Goal: Task Accomplishment & Management: Use online tool/utility

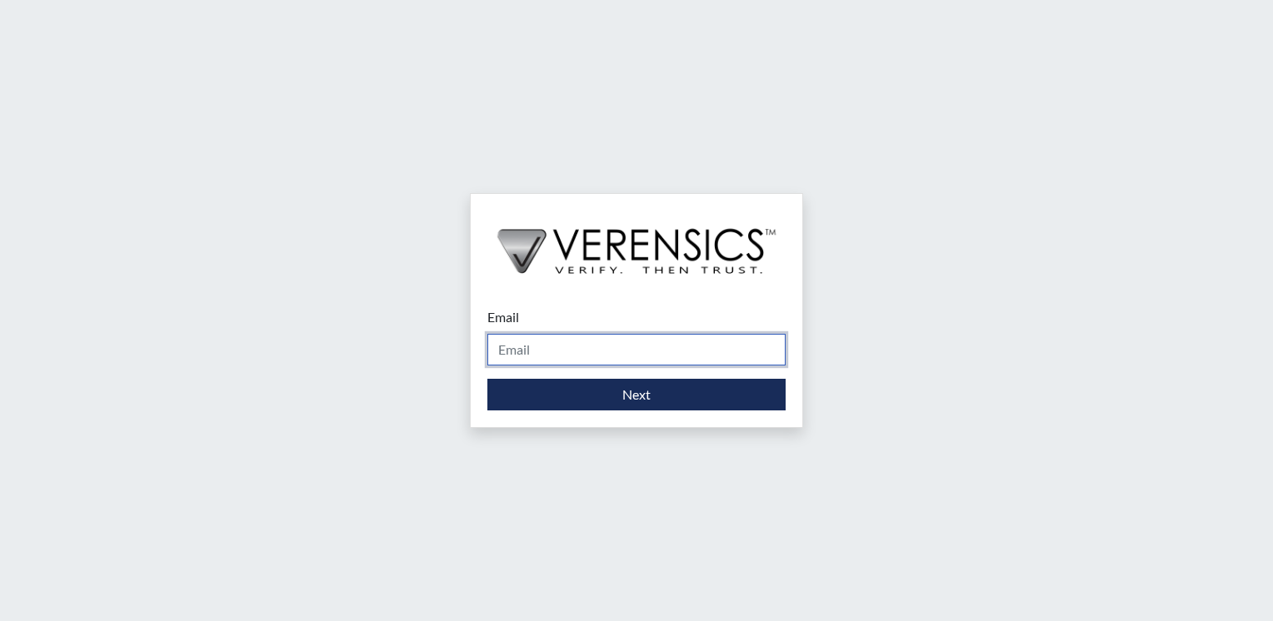
click at [619, 355] on input "Email" at bounding box center [636, 350] width 298 height 32
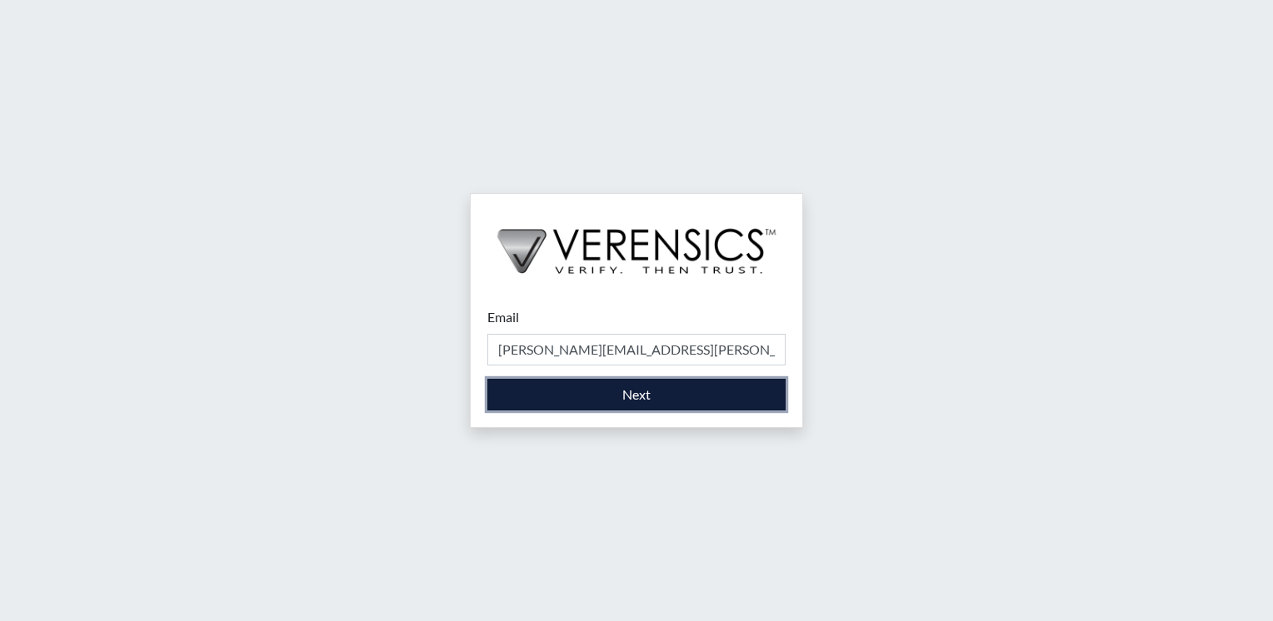
click at [620, 396] on button "Next" at bounding box center [636, 395] width 298 height 32
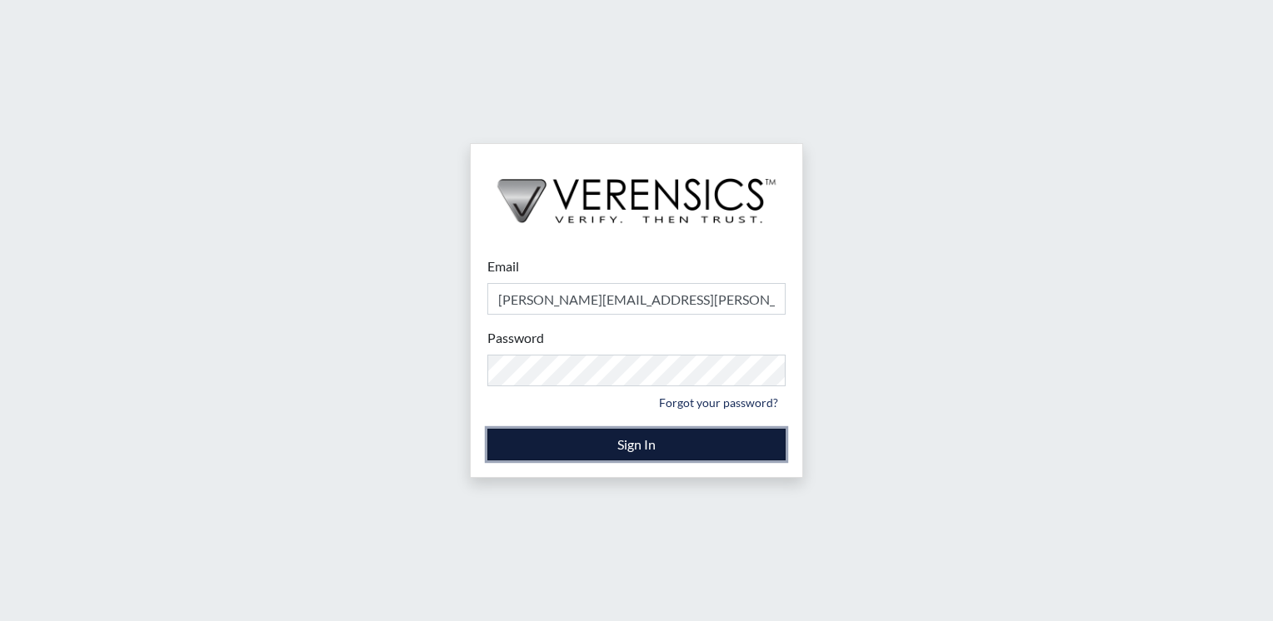
click at [609, 429] on button "Sign In" at bounding box center [636, 445] width 298 height 32
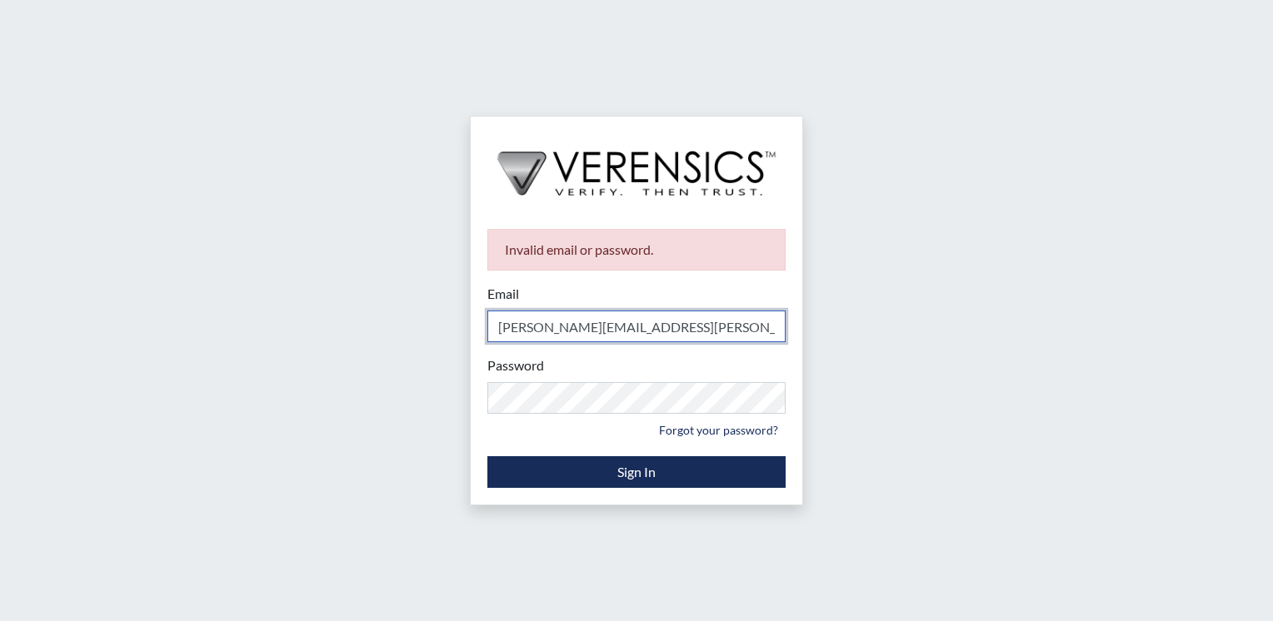
click at [526, 324] on input "stacey-ann.parker@gdc.ga.gov" at bounding box center [636, 327] width 298 height 32
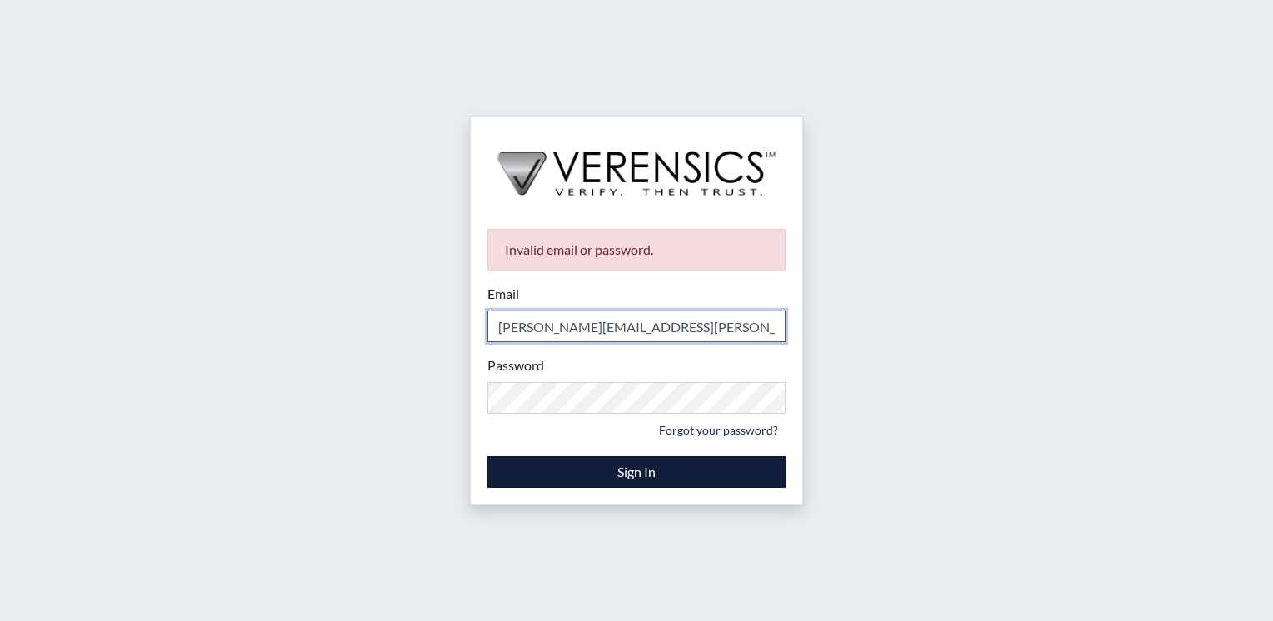
type input "[PERSON_NAME][EMAIL_ADDRESS][PERSON_NAME][DOMAIN_NAME]"
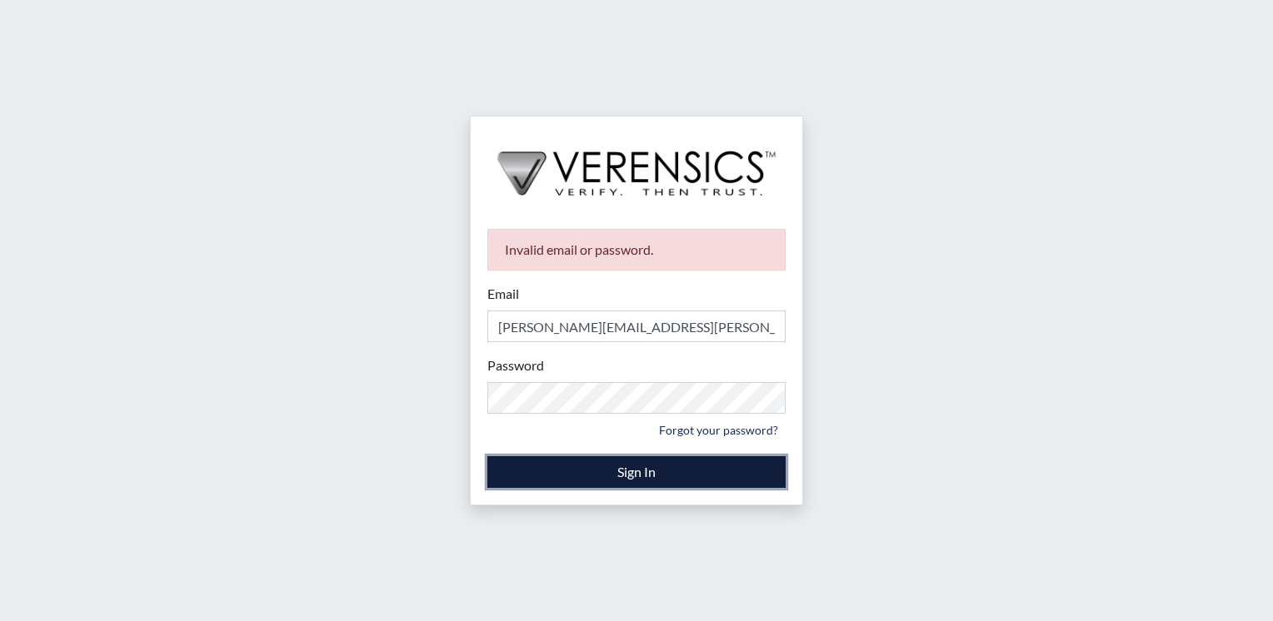
click at [510, 467] on button "Sign In" at bounding box center [636, 472] width 298 height 32
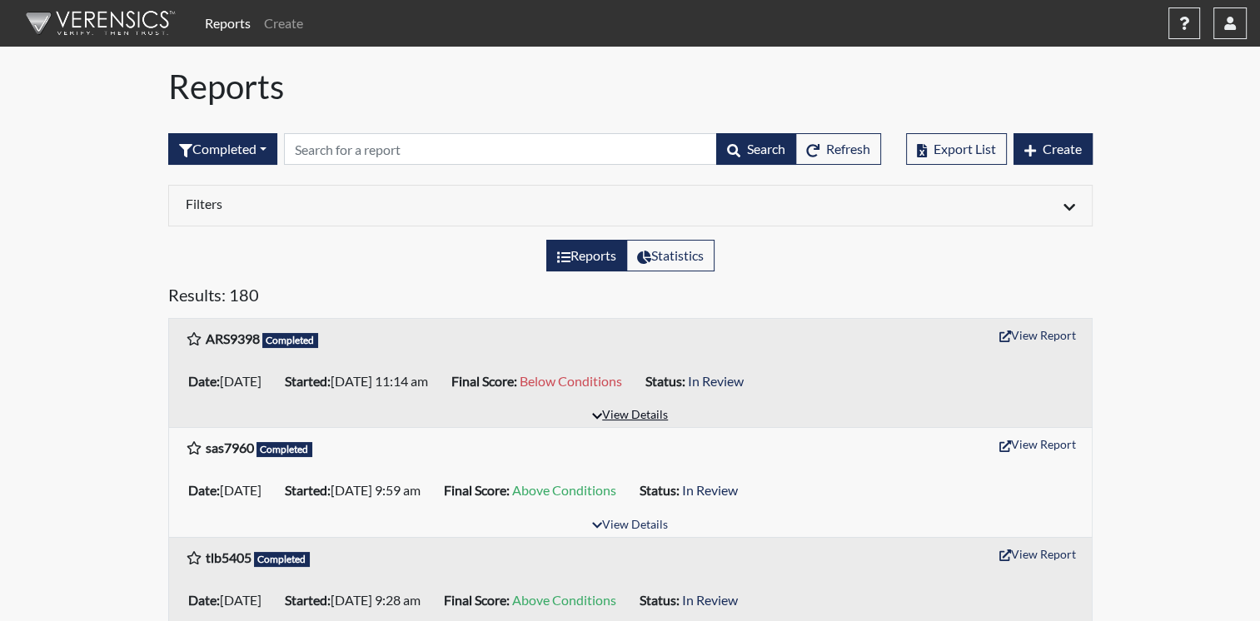
click at [622, 414] on button "View Details" at bounding box center [630, 416] width 91 height 22
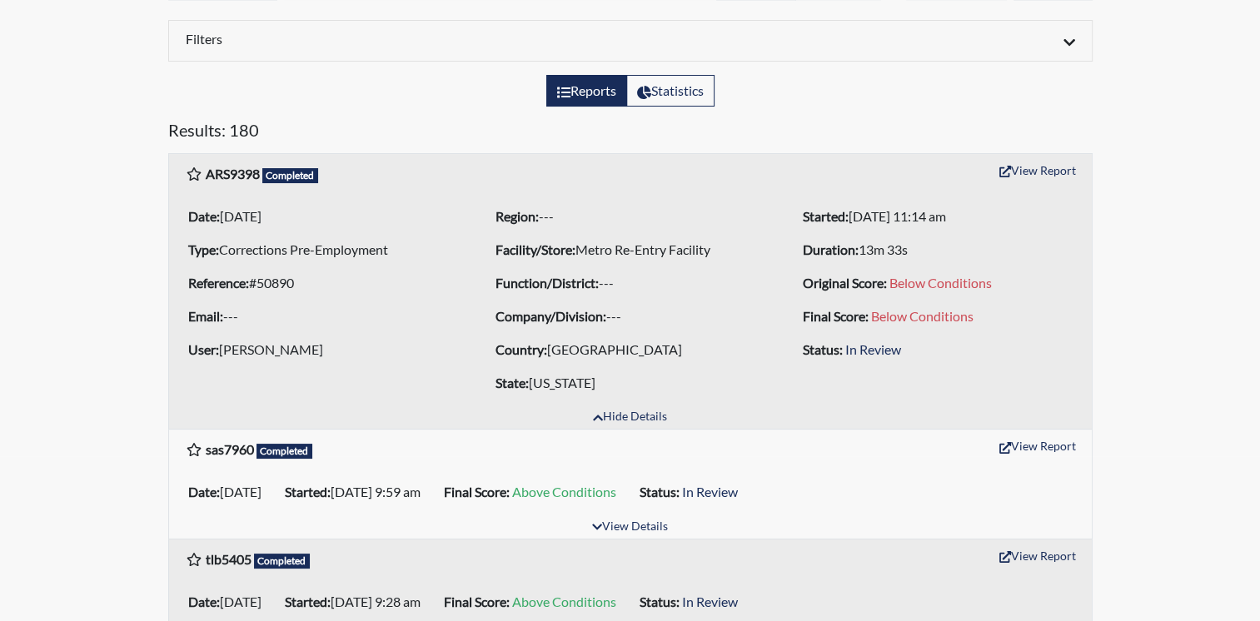
scroll to position [167, 0]
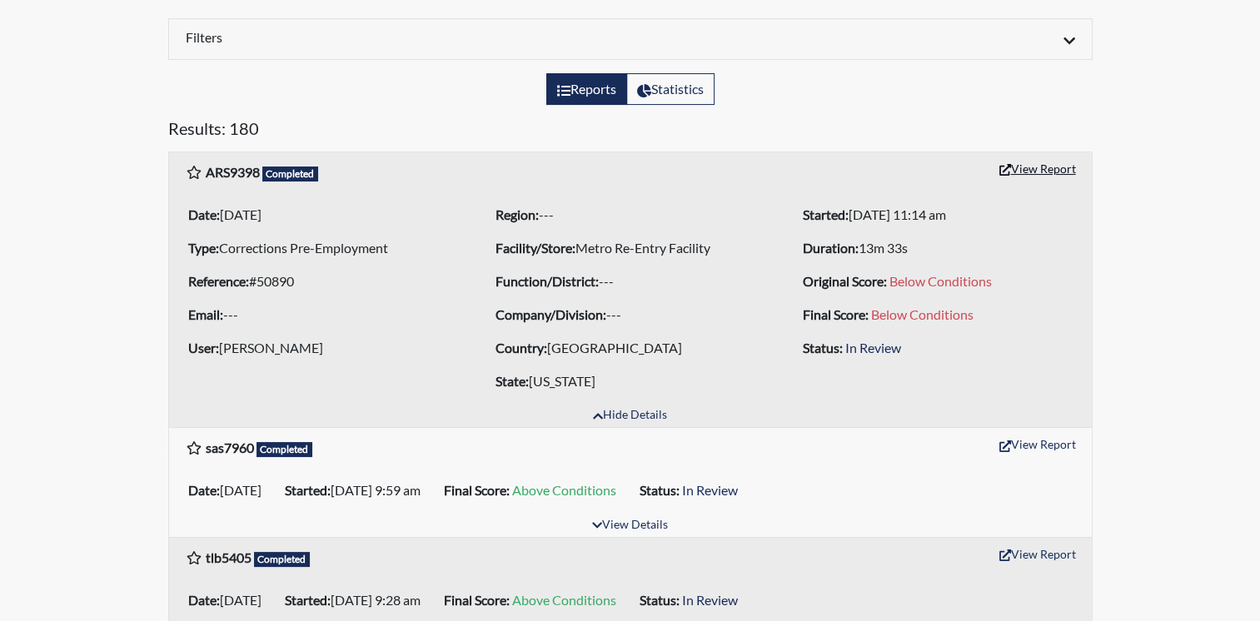
click at [1053, 167] on button "View Report" at bounding box center [1038, 169] width 92 height 26
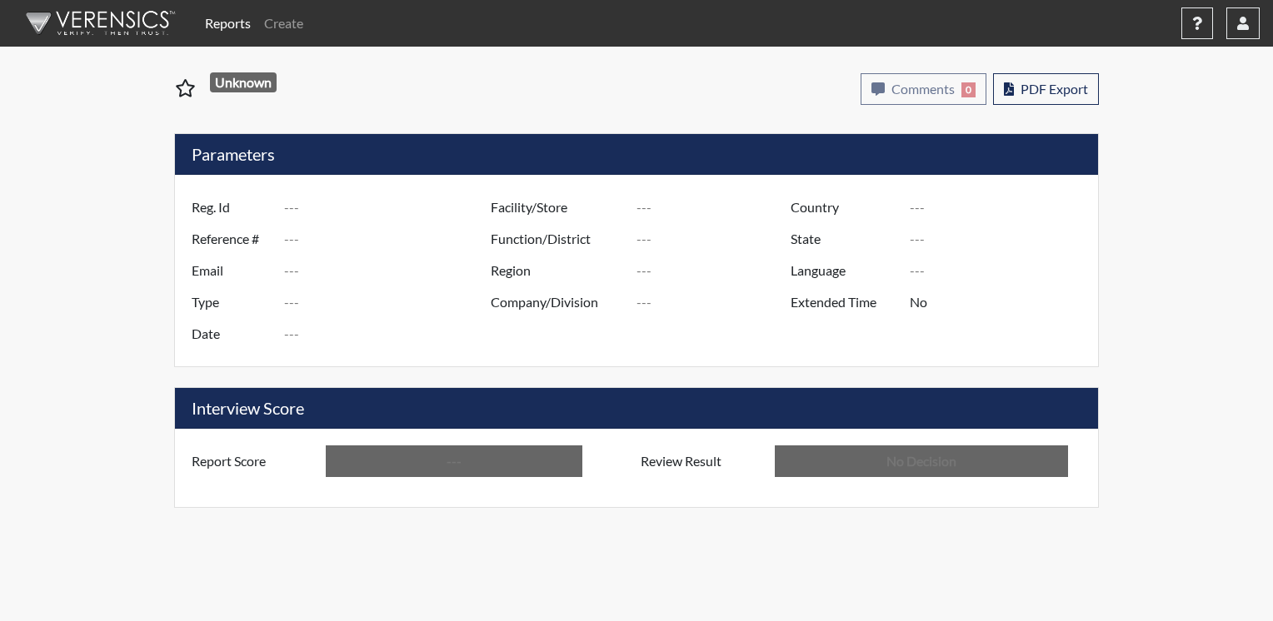
type input "ARS9398"
type input "50890"
type input "---"
type input "Corrections Pre-Employment"
type input "[DATE]"
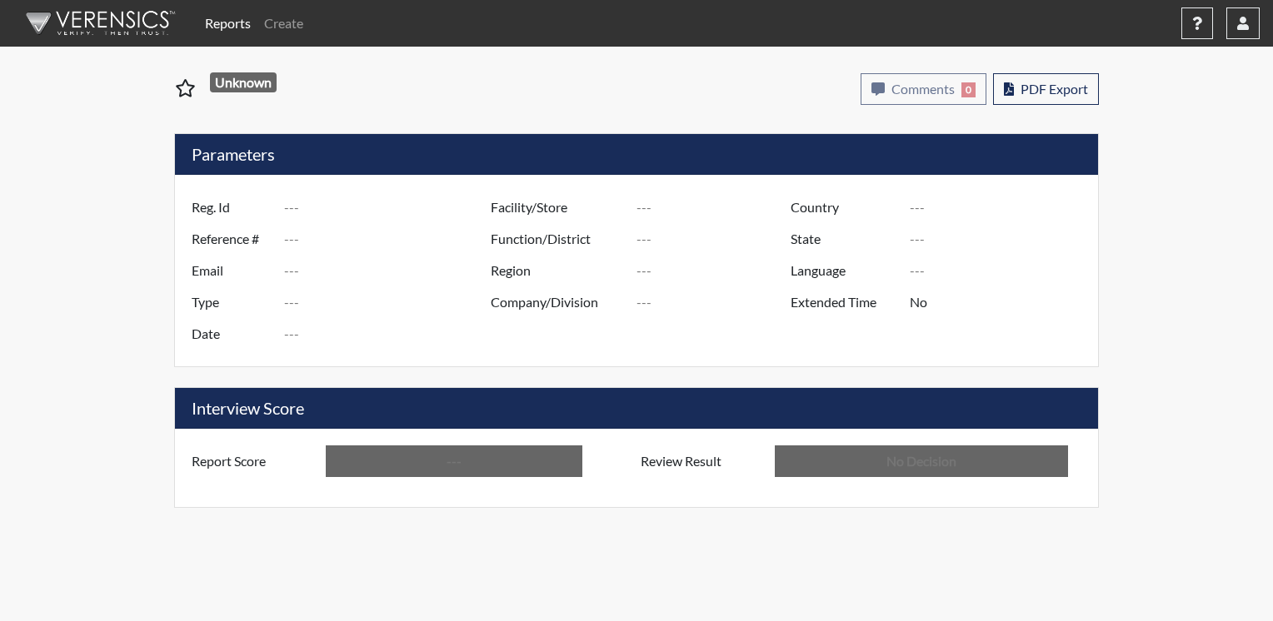
type input "Metro Re-Entry Facility"
type input "[GEOGRAPHIC_DATA]"
type input "[US_STATE]"
type input "English"
type input "Below Conditions"
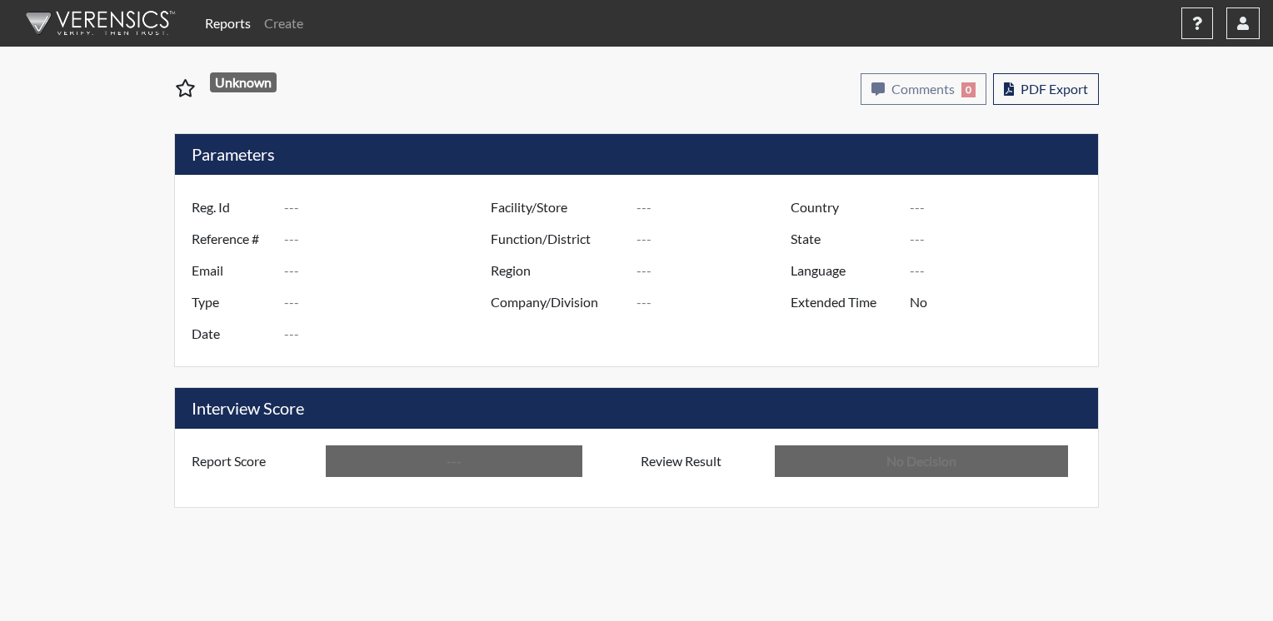
type input "In Review"
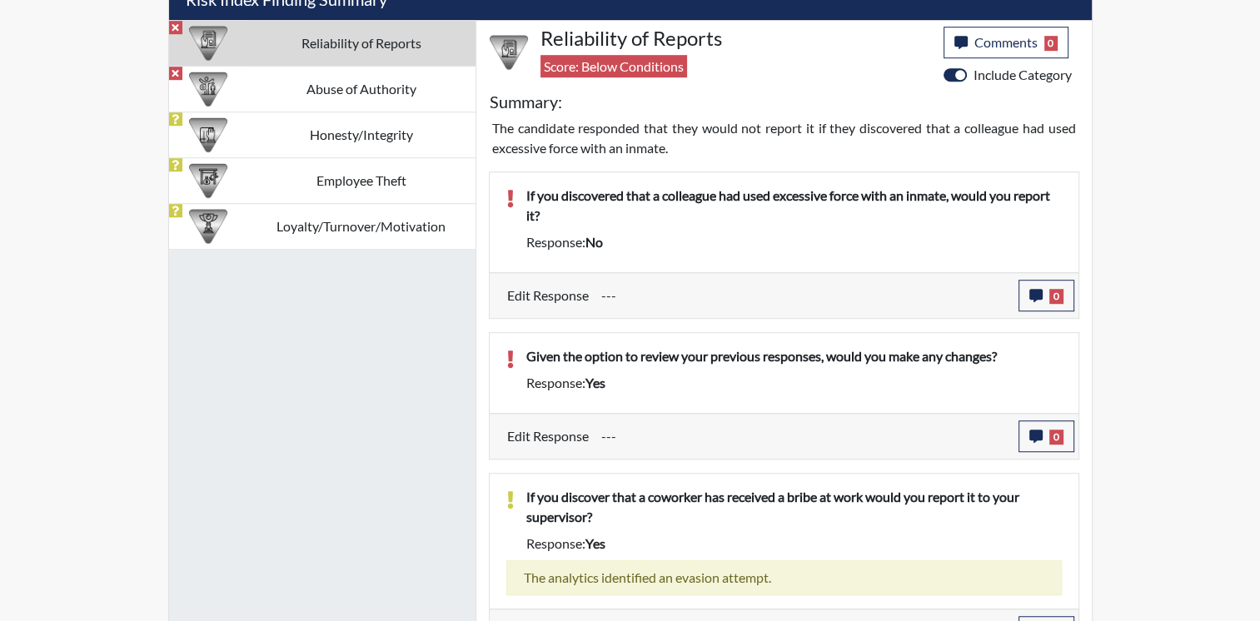
scroll to position [1033, 0]
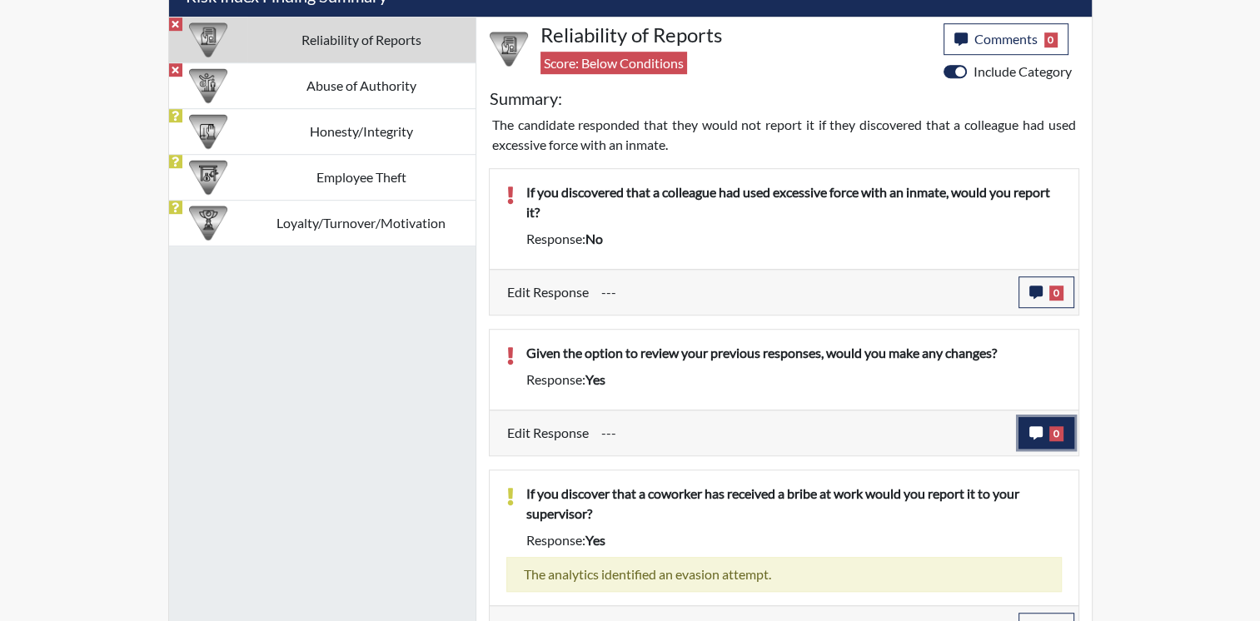
click at [1035, 430] on icon "button" at bounding box center [1035, 432] width 13 height 13
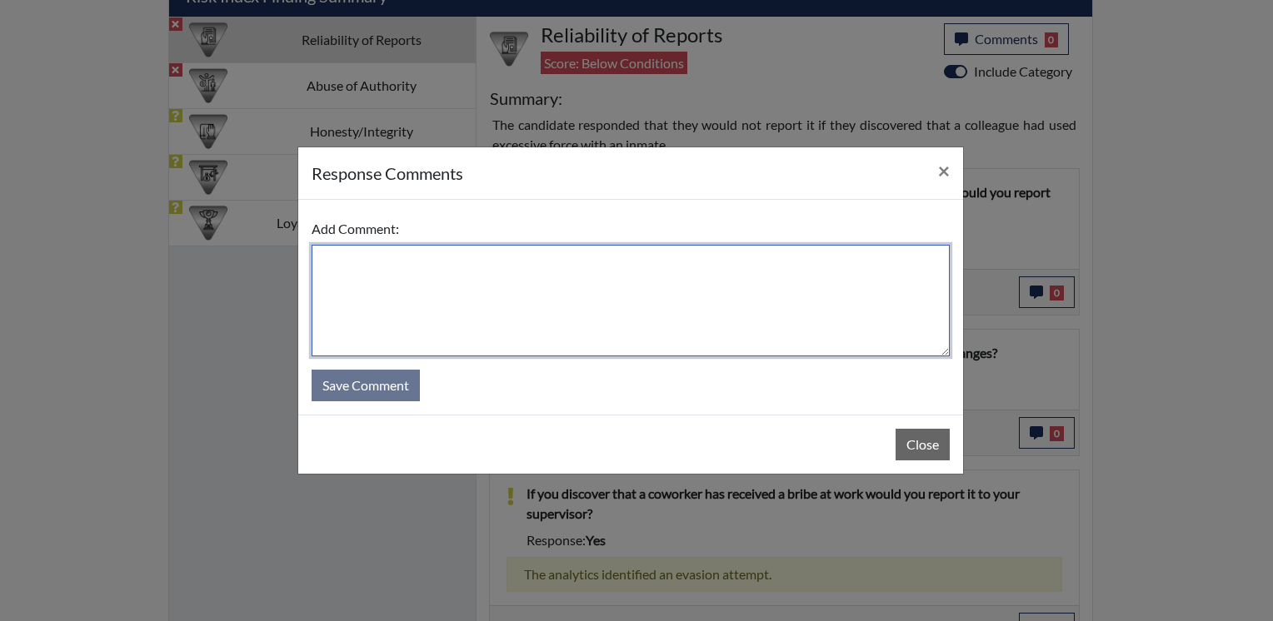
click at [482, 288] on textarea at bounding box center [630, 301] width 638 height 112
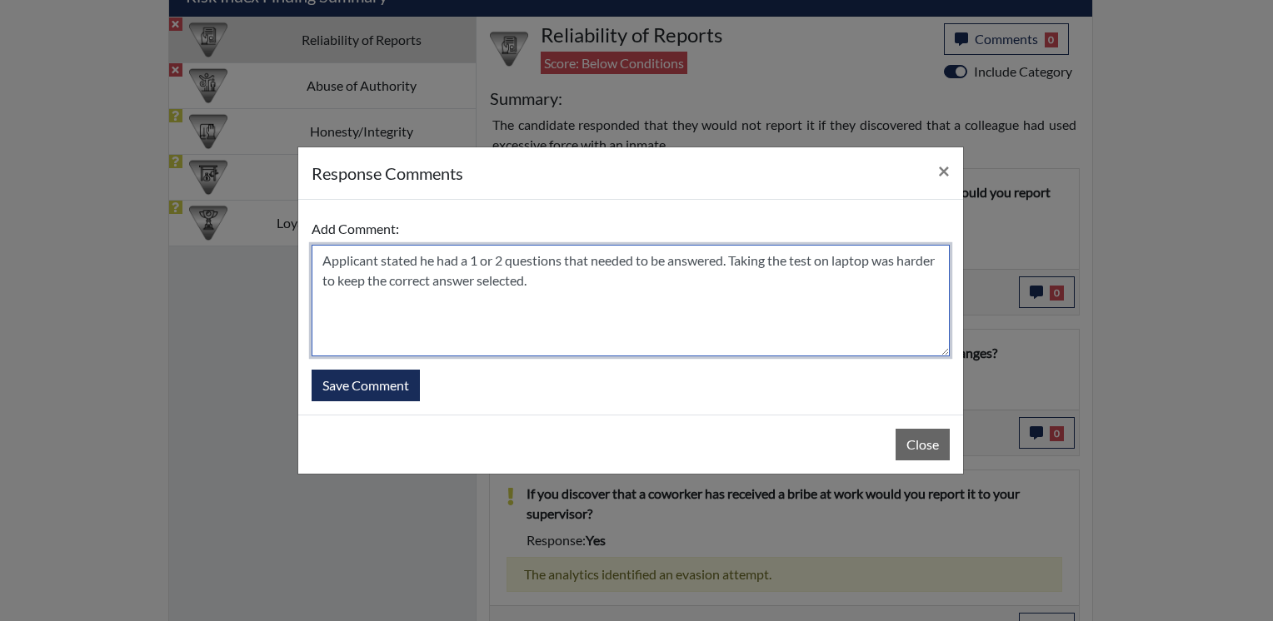
click at [321, 265] on textarea "Applicant stated he had a 1 or 2 questions that needed to be answered. Taking t…" at bounding box center [630, 301] width 638 height 112
drag, startPoint x: 321, startPoint y: 265, endPoint x: 381, endPoint y: 268, distance: 59.2
click at [381, 268] on textarea "Applicant stated he had a 1 or 2 questions that needed to be answered. Taking t…" at bounding box center [630, 301] width 638 height 112
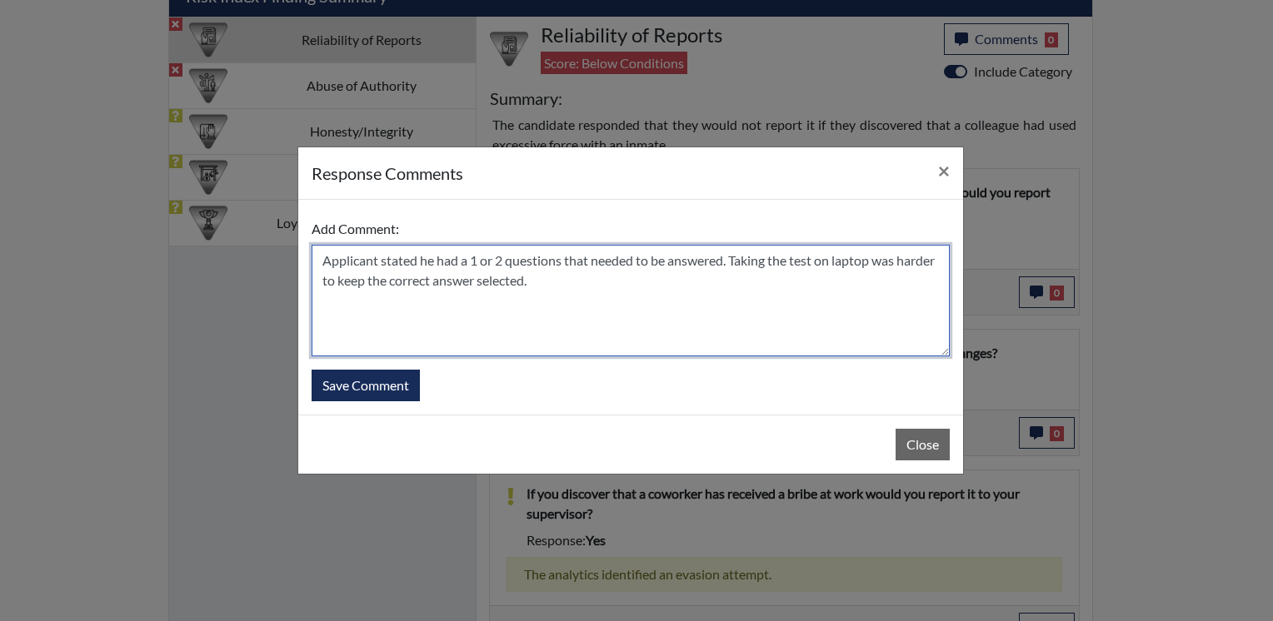
click at [320, 263] on textarea "Applicant stated he had a 1 or 2 questions that needed to be answered. Taking t…" at bounding box center [630, 301] width 638 height 112
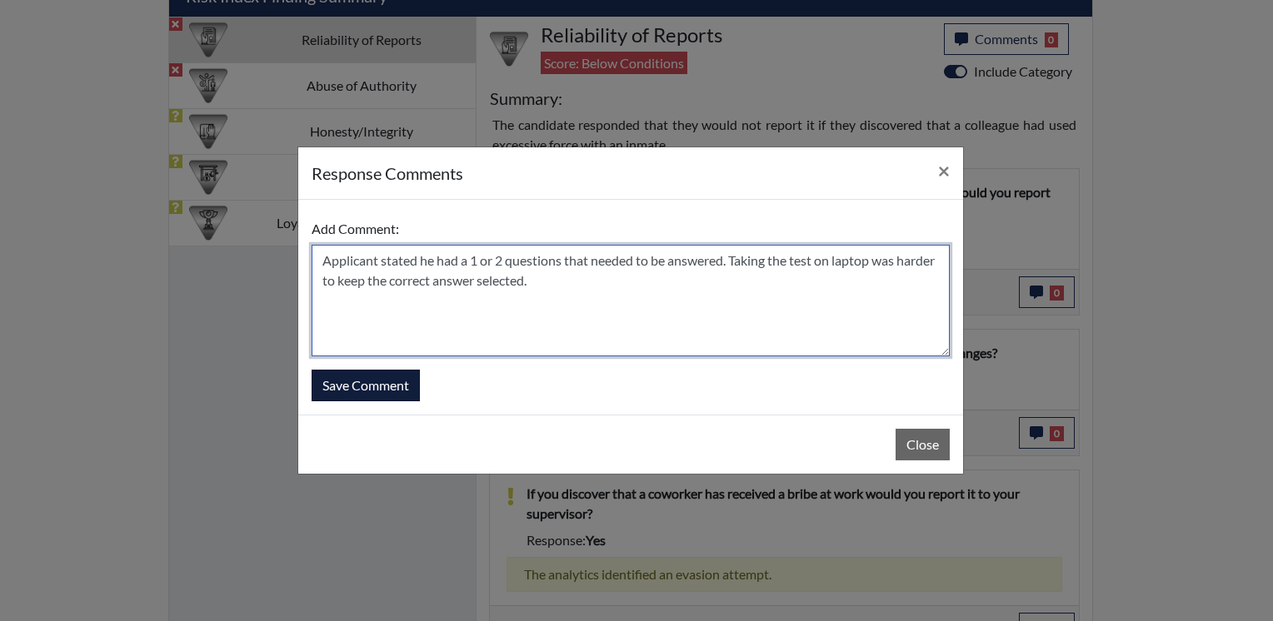
type textarea "Applicant stated he had a 1 or 2 questions that needed to be answered. Taking t…"
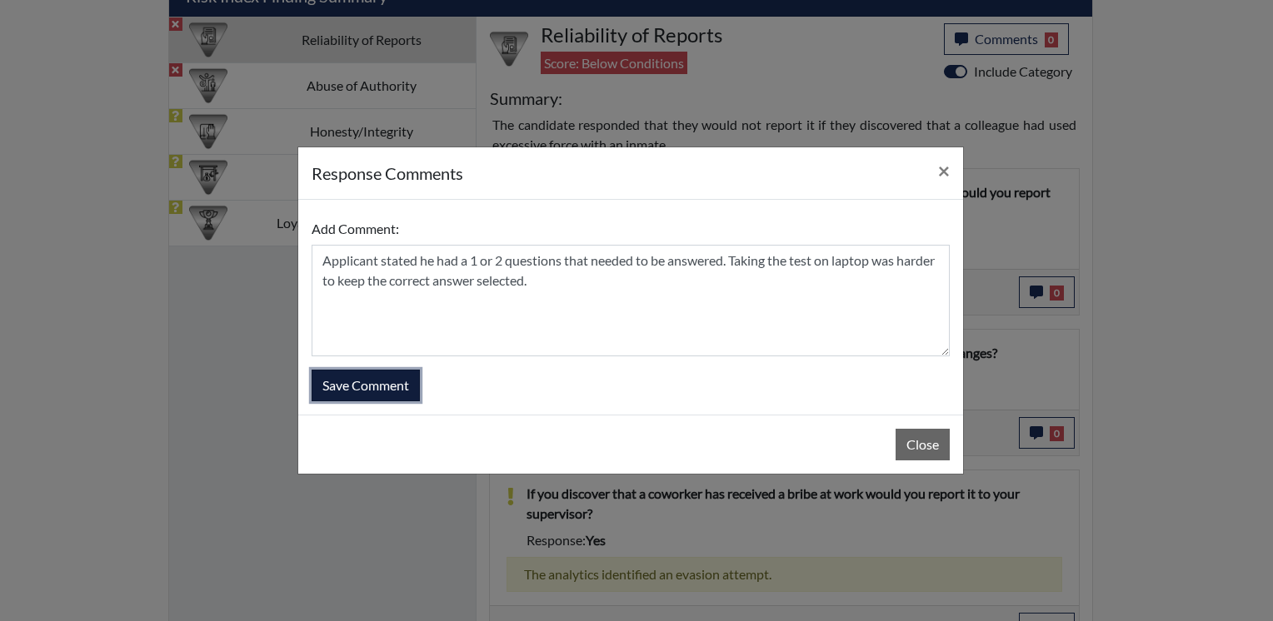
click at [370, 386] on button "Save Comment" at bounding box center [365, 386] width 108 height 32
click at [383, 387] on button "Save Comment" at bounding box center [365, 386] width 108 height 32
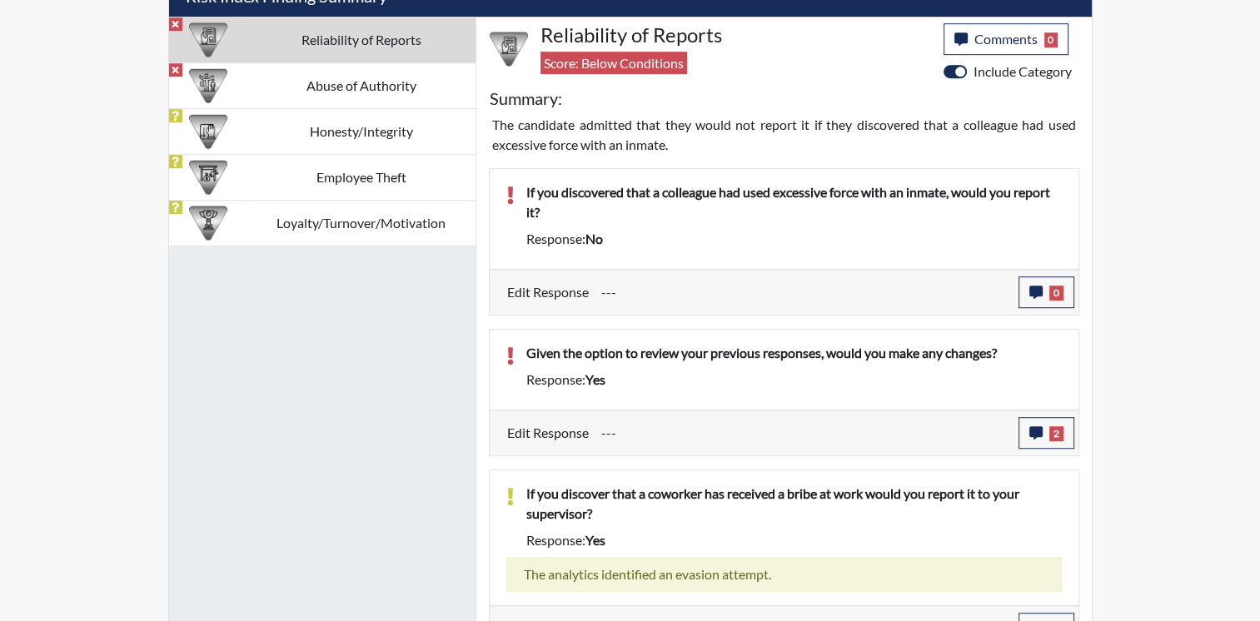
scroll to position [276, 692]
click at [1040, 289] on icon "button" at bounding box center [1035, 292] width 13 height 13
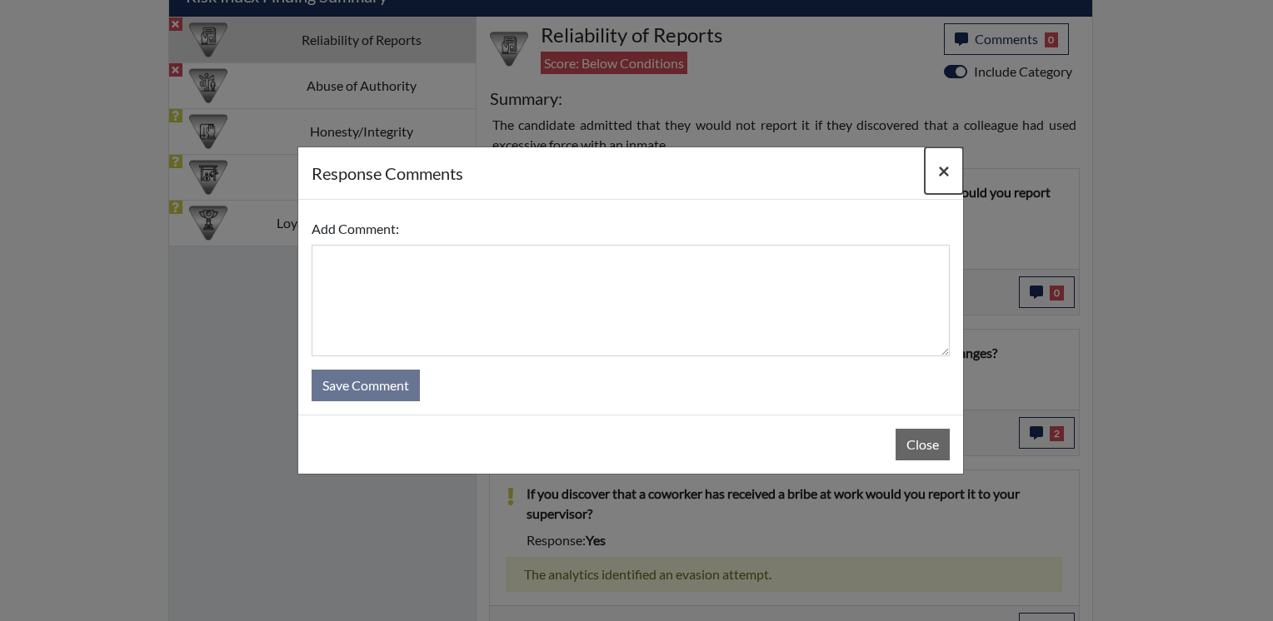
click at [942, 174] on span "×" at bounding box center [944, 170] width 12 height 24
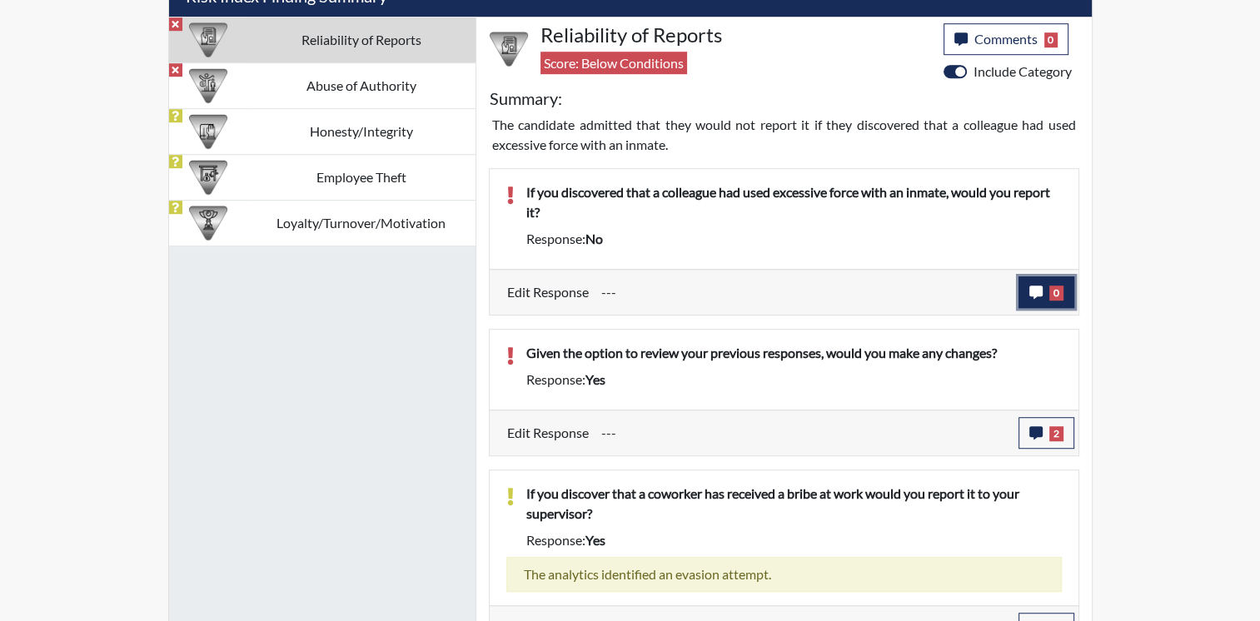
click at [1047, 291] on button "0" at bounding box center [1047, 292] width 56 height 32
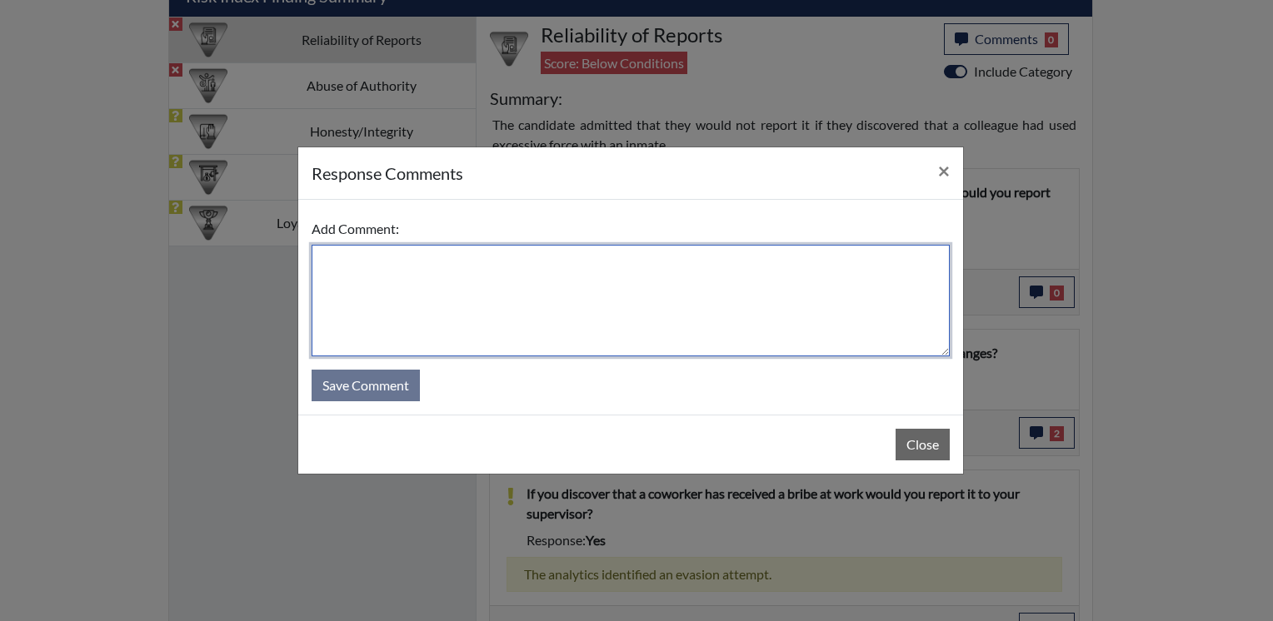
click at [716, 268] on textarea at bounding box center [630, 301] width 638 height 112
type textarea "Yes I would report it immediately."
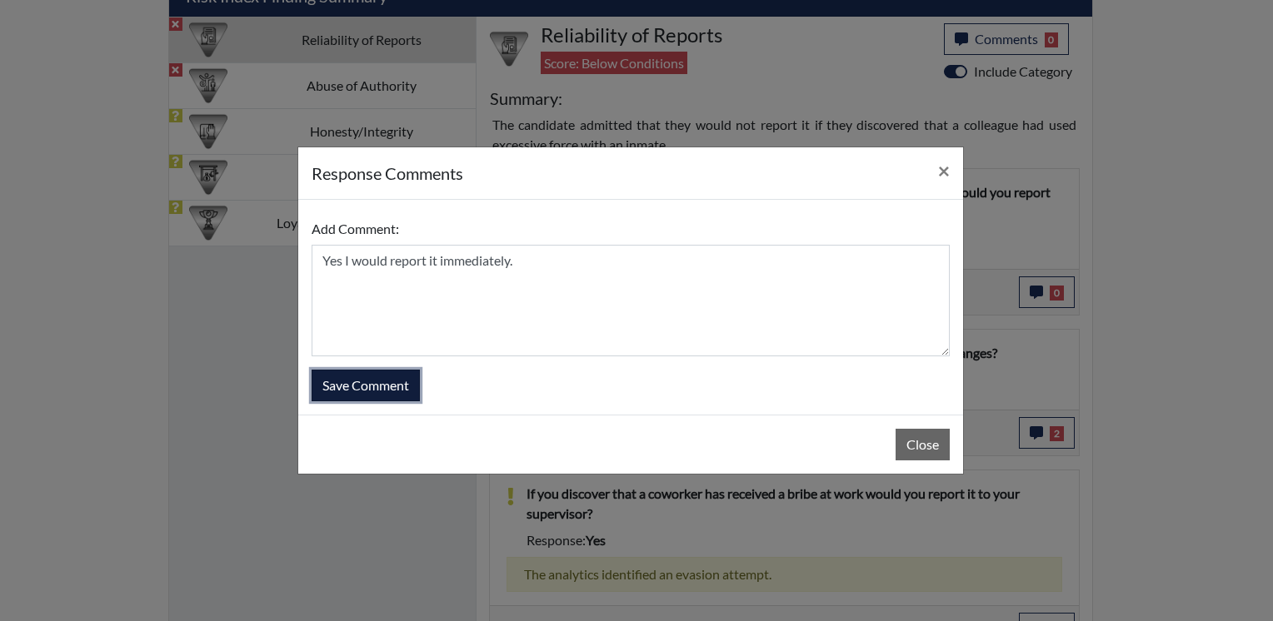
click at [344, 391] on button "Save Comment" at bounding box center [365, 386] width 108 height 32
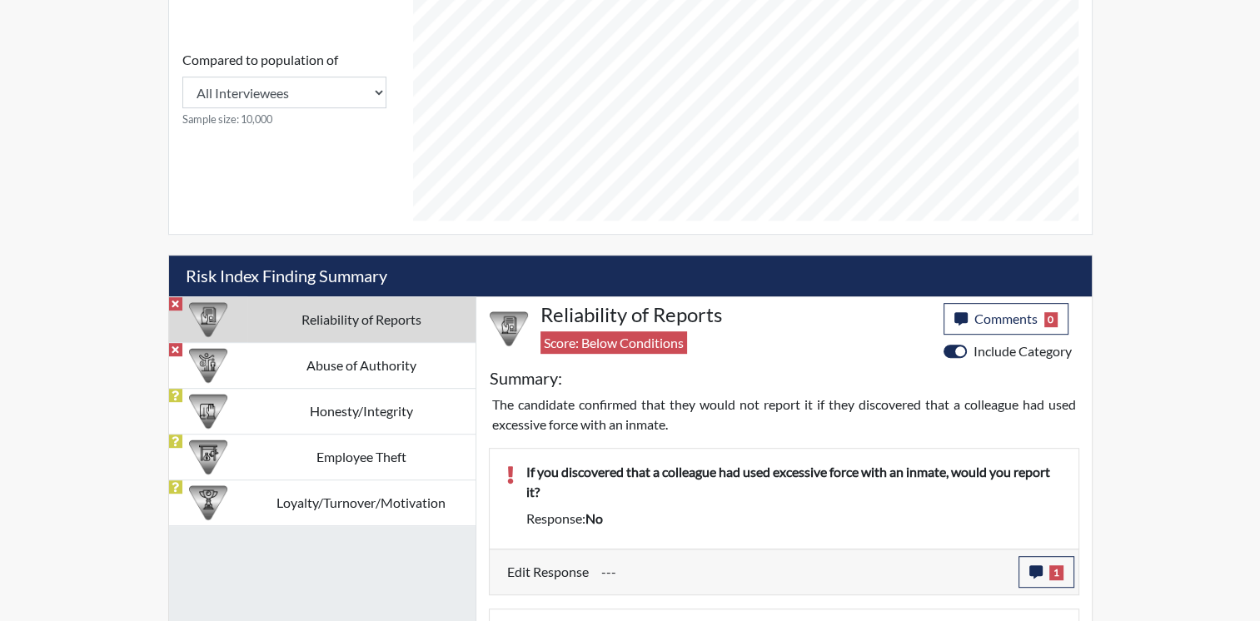
scroll to position [743, 0]
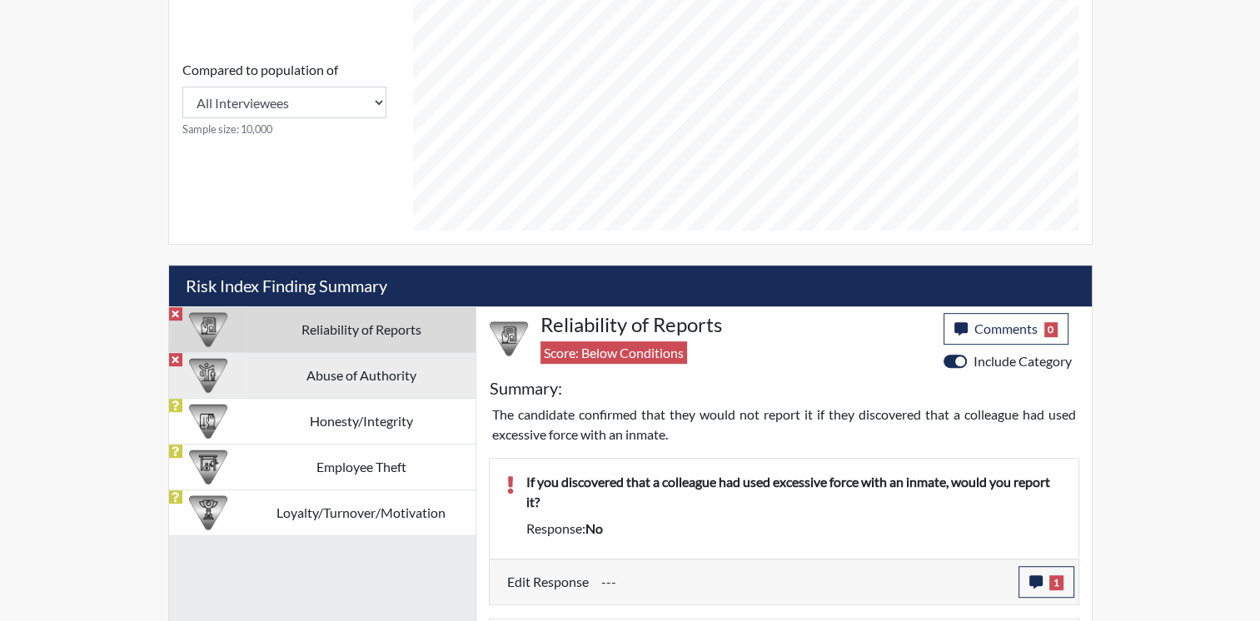
click at [409, 374] on td "Abuse of Authority" at bounding box center [361, 375] width 228 height 46
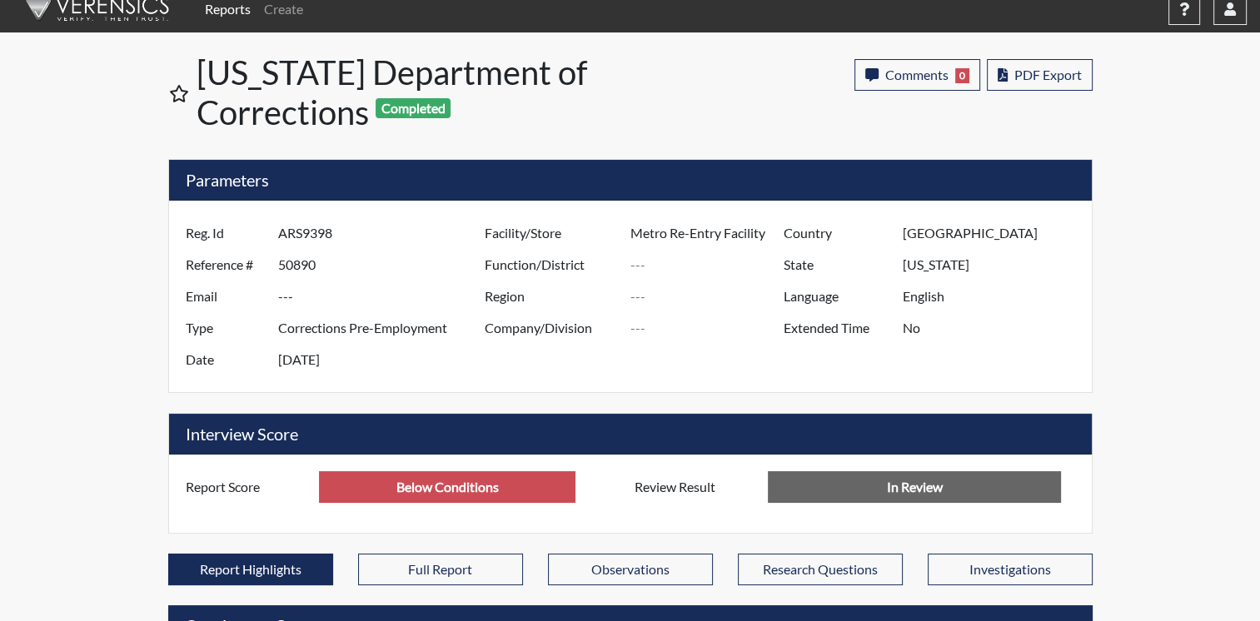
scroll to position [10, 0]
